Goal: Task Accomplishment & Management: Manage account settings

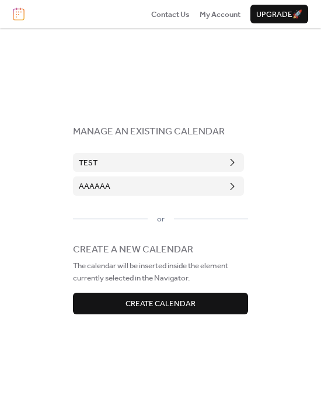
click at [149, 183] on button "aaaaaa" at bounding box center [158, 185] width 171 height 19
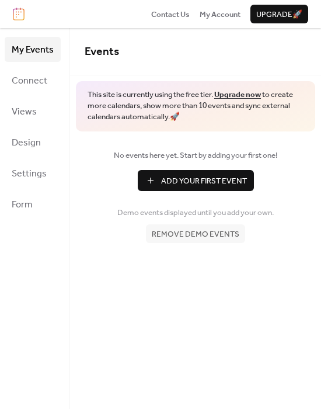
click at [106, 176] on link "Add Your First Event" at bounding box center [196, 180] width 222 height 21
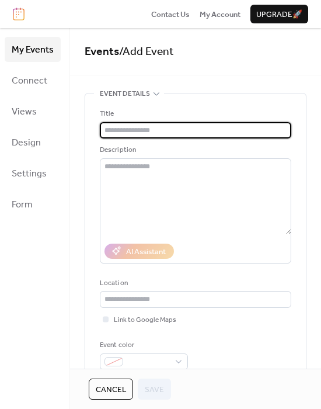
click at [106, 52] on link "Events" at bounding box center [102, 52] width 34 height 22
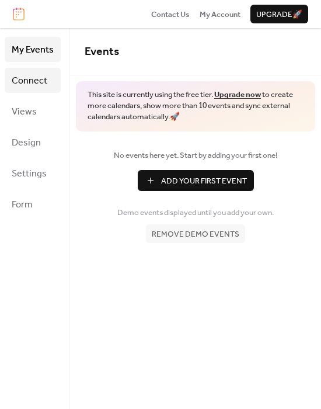
click at [34, 86] on span "Connect" at bounding box center [30, 81] width 36 height 18
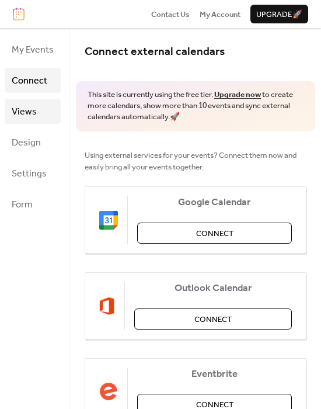
click at [33, 109] on span "Views" at bounding box center [24, 112] width 25 height 18
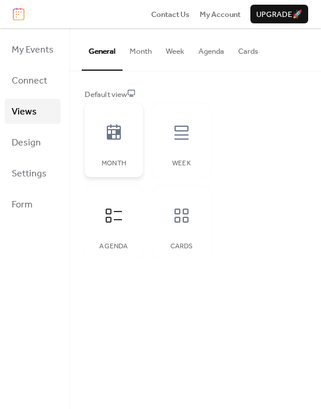
click at [136, 153] on div "Month" at bounding box center [114, 140] width 58 height 74
click at [169, 148] on div at bounding box center [181, 132] width 35 height 35
click at [121, 203] on div at bounding box center [113, 215] width 35 height 35
click at [184, 221] on icon at bounding box center [182, 216] width 14 height 14
click at [127, 137] on div at bounding box center [113, 132] width 35 height 35
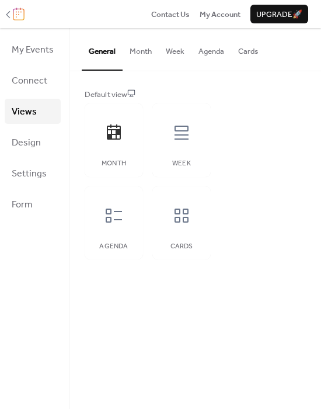
click at [13, 11] on icon at bounding box center [8, 15] width 12 height 12
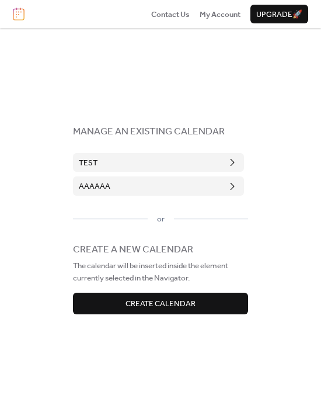
click at [160, 187] on button "aaaaaa" at bounding box center [158, 185] width 171 height 19
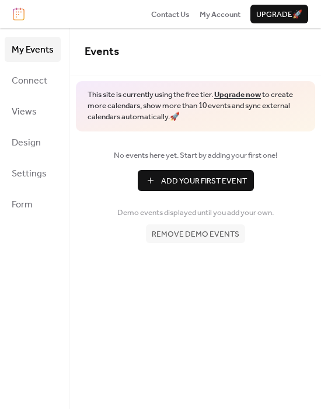
click at [23, 23] on div "Contact Us My Account Upgrade 🚀" at bounding box center [160, 14] width 321 height 28
click at [23, 20] on img at bounding box center [19, 14] width 12 height 13
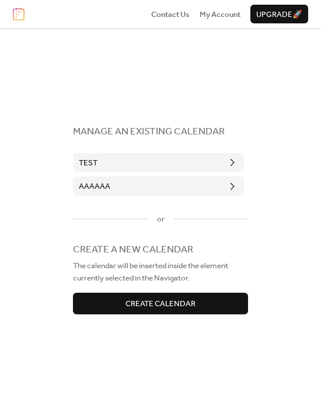
click at [178, 168] on button "test" at bounding box center [158, 162] width 171 height 19
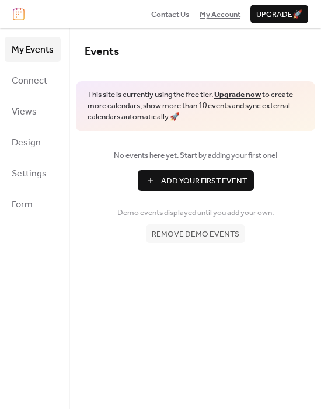
click at [223, 18] on span "My Account" at bounding box center [220, 15] width 41 height 12
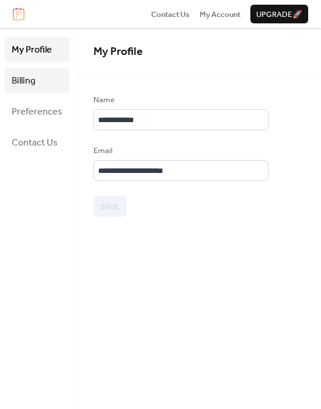
click at [47, 82] on link "Billing" at bounding box center [37, 80] width 65 height 25
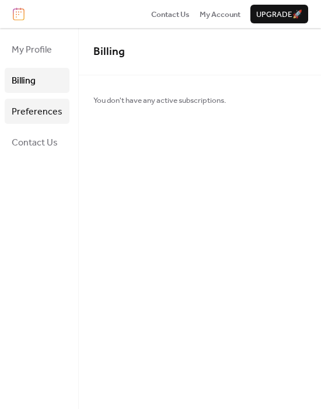
click at [47, 109] on span "Preferences" at bounding box center [37, 112] width 51 height 18
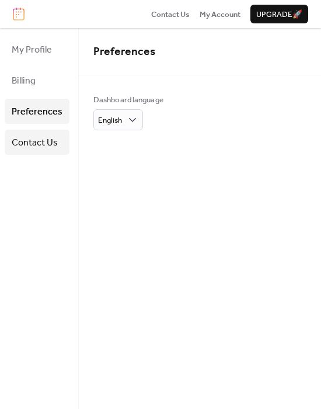
click at [50, 141] on span "Contact Us" at bounding box center [35, 143] width 46 height 18
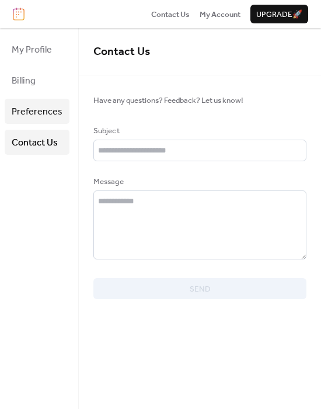
click at [50, 112] on span "Preferences" at bounding box center [37, 112] width 51 height 18
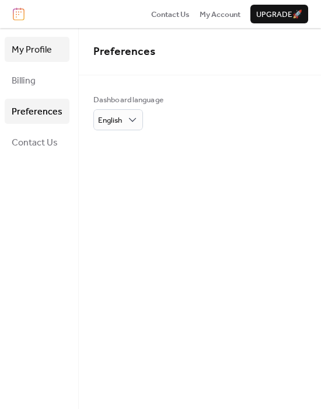
click at [51, 42] on link "My Profile" at bounding box center [37, 49] width 65 height 25
